Goal: Task Accomplishment & Management: Manage account settings

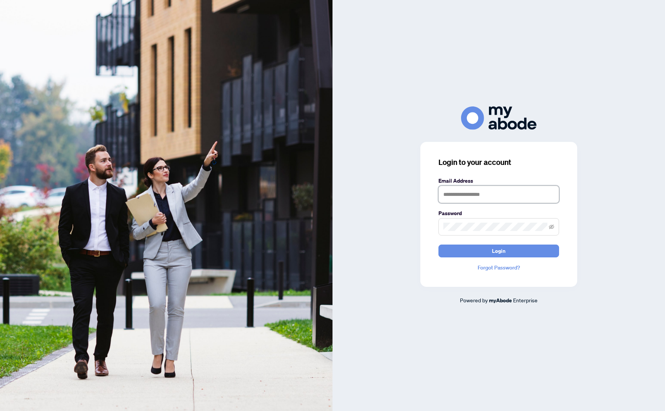
click at [470, 195] on input "text" at bounding box center [499, 194] width 121 height 17
click at [477, 195] on input "text" at bounding box center [499, 194] width 121 height 17
type input "**********"
click at [439, 244] on button "Login" at bounding box center [499, 250] width 121 height 13
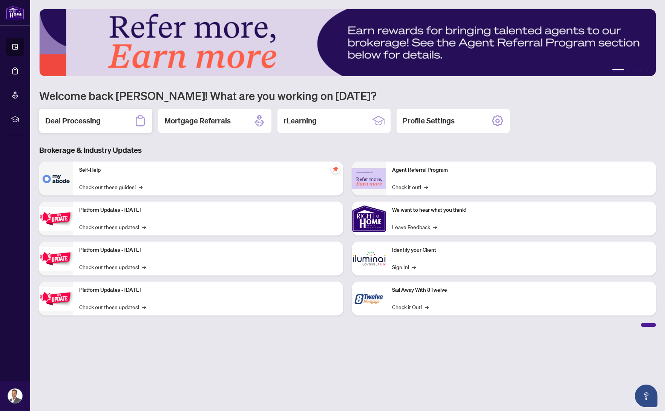
click at [103, 124] on div "Deal Processing" at bounding box center [95, 121] width 113 height 24
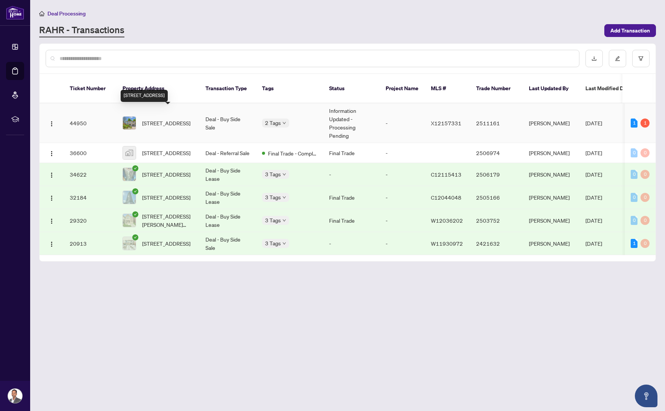
click at [189, 119] on span "[STREET_ADDRESS]" at bounding box center [166, 123] width 48 height 8
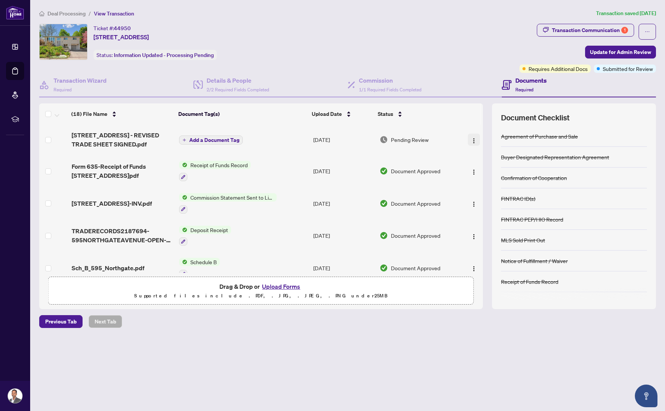
click at [472, 139] on img "button" at bounding box center [474, 141] width 6 height 6
click at [136, 137] on span "[STREET_ADDRESS] - REVISED TRADE SHEET SIGNED.pdf" at bounding box center [122, 140] width 101 height 18
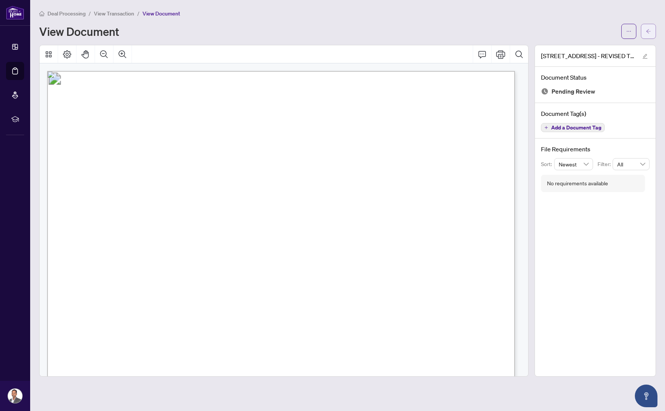
click at [651, 29] on button "button" at bounding box center [648, 31] width 15 height 15
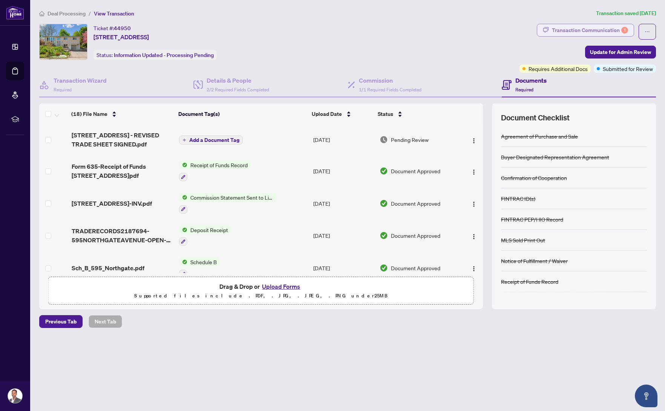
click at [608, 31] on div "Transaction Communication 1" at bounding box center [590, 30] width 76 height 12
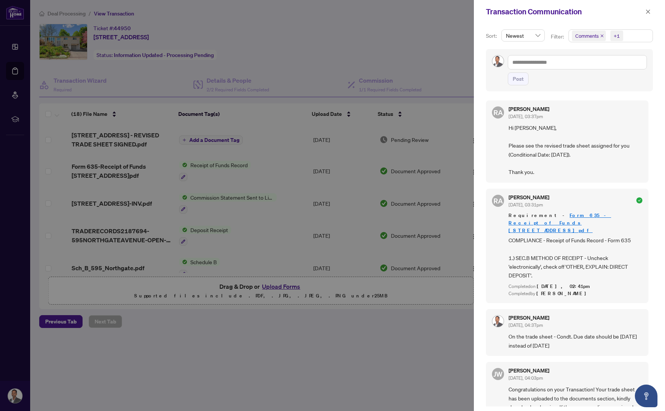
click at [637, 200] on icon "check-circle" at bounding box center [640, 200] width 6 height 6
click at [420, 45] on div at bounding box center [332, 205] width 665 height 411
click at [649, 13] on icon "close" at bounding box center [648, 11] width 5 height 5
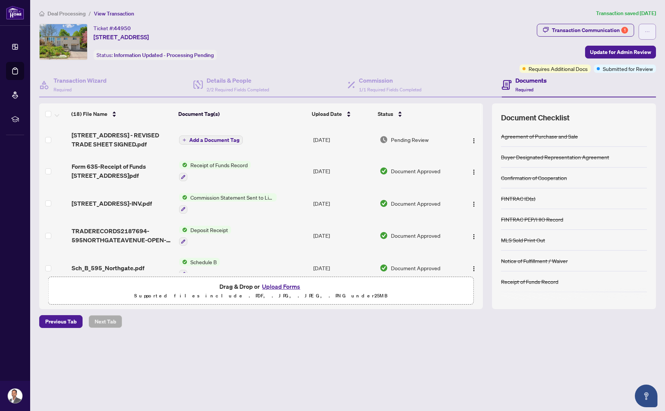
click at [647, 31] on icon "ellipsis" at bounding box center [647, 31] width 5 height 5
click at [457, 41] on div "Ticket #: 44950 [STREET_ADDRESS] Status: Information Updated - Processing Pendi…" at bounding box center [278, 42] width 478 height 36
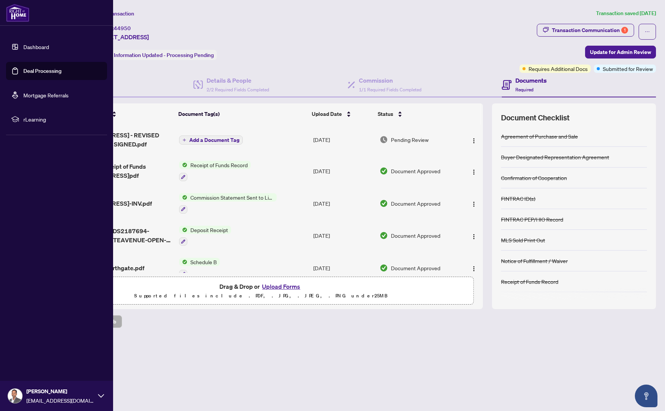
click at [45, 395] on span "[PERSON_NAME]" at bounding box center [60, 391] width 68 height 8
click at [32, 350] on span "Logout" at bounding box center [30, 351] width 17 height 12
